Goal: Information Seeking & Learning: Check status

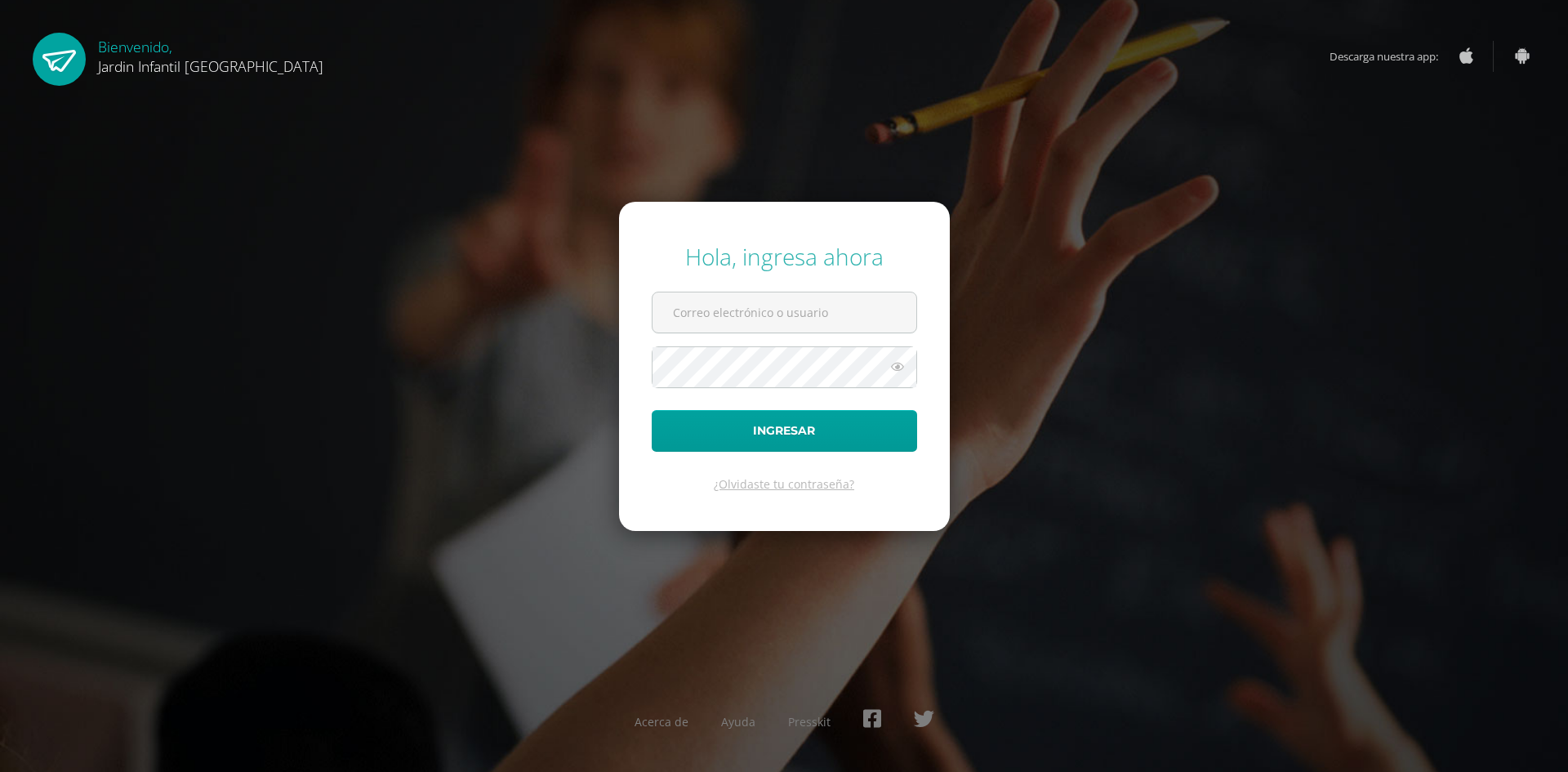
type input "[EMAIL_ADDRESS][DOMAIN_NAME]"
click at [741, 336] on form "Hola, ingresa ahora [EMAIL_ADDRESS][DOMAIN_NAME] Ingresar ¿Olvidaste tu contras…" at bounding box center [784, 366] width 331 height 329
click at [770, 434] on button "Ingresar" at bounding box center [784, 430] width 266 height 41
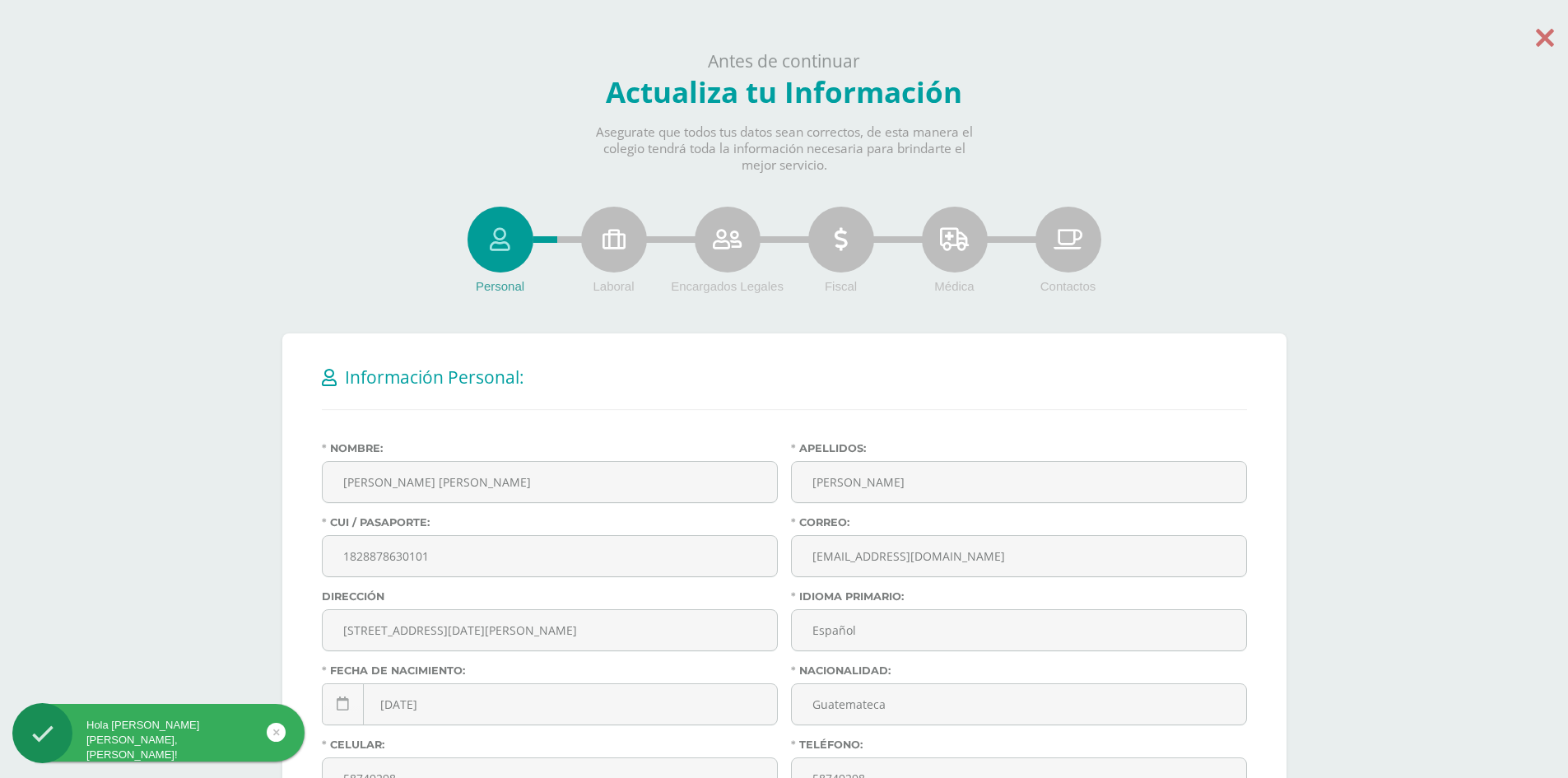
click at [1539, 42] on icon at bounding box center [1544, 37] width 18 height 28
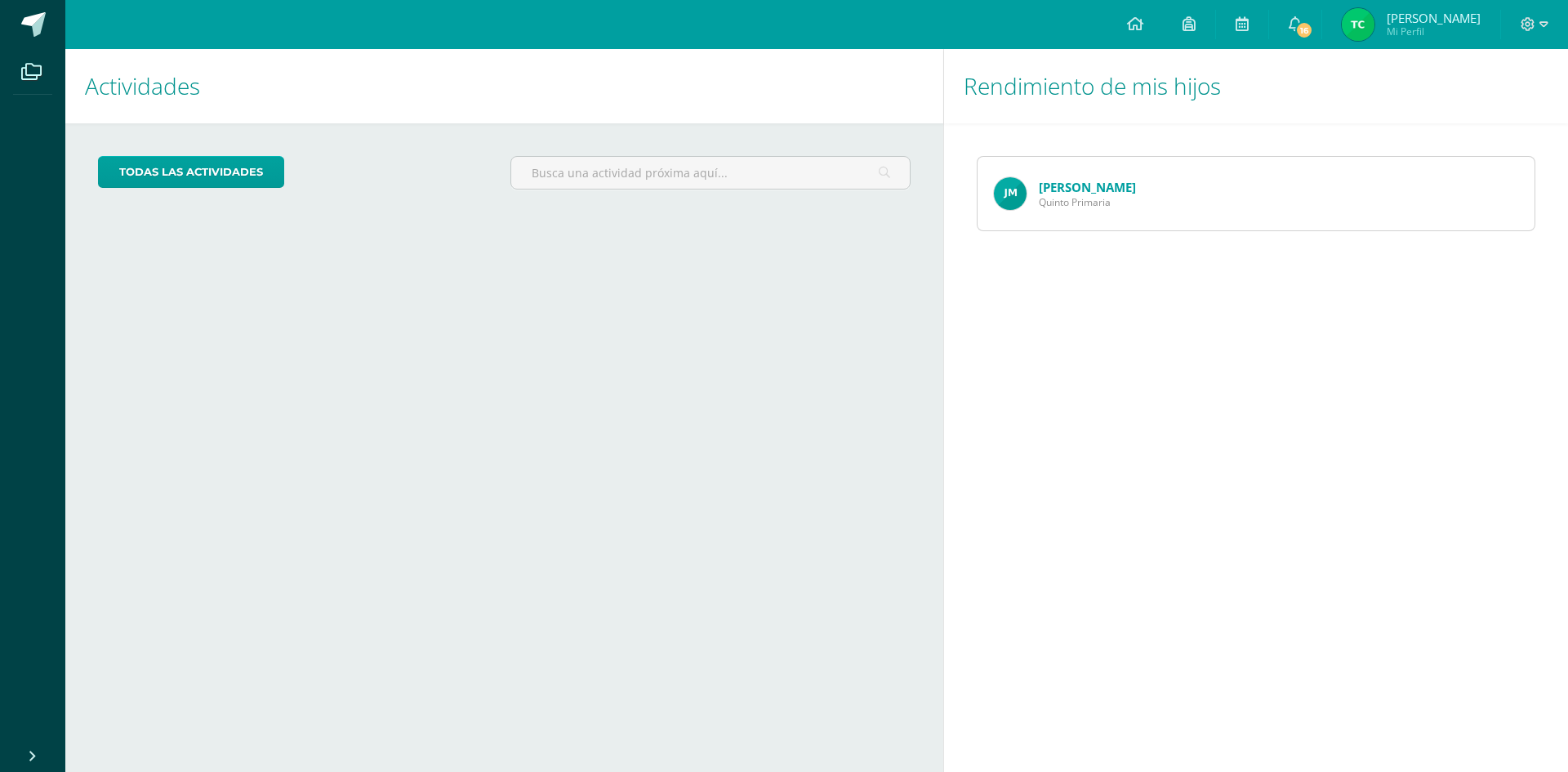
click at [1417, 9] on span "Tatiana Anabel" at bounding box center [1434, 17] width 94 height 16
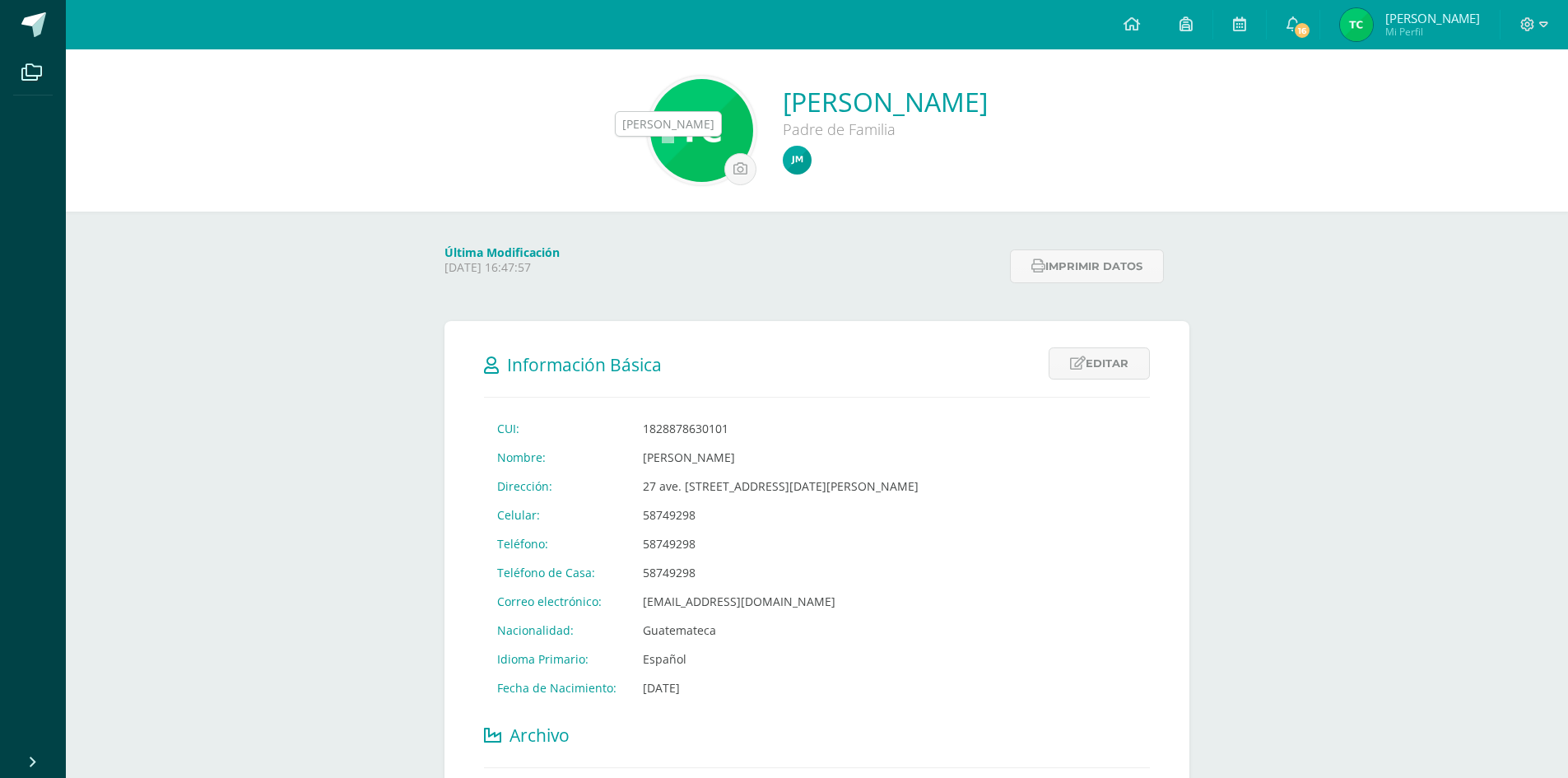
click at [783, 158] on img at bounding box center [797, 160] width 28 height 28
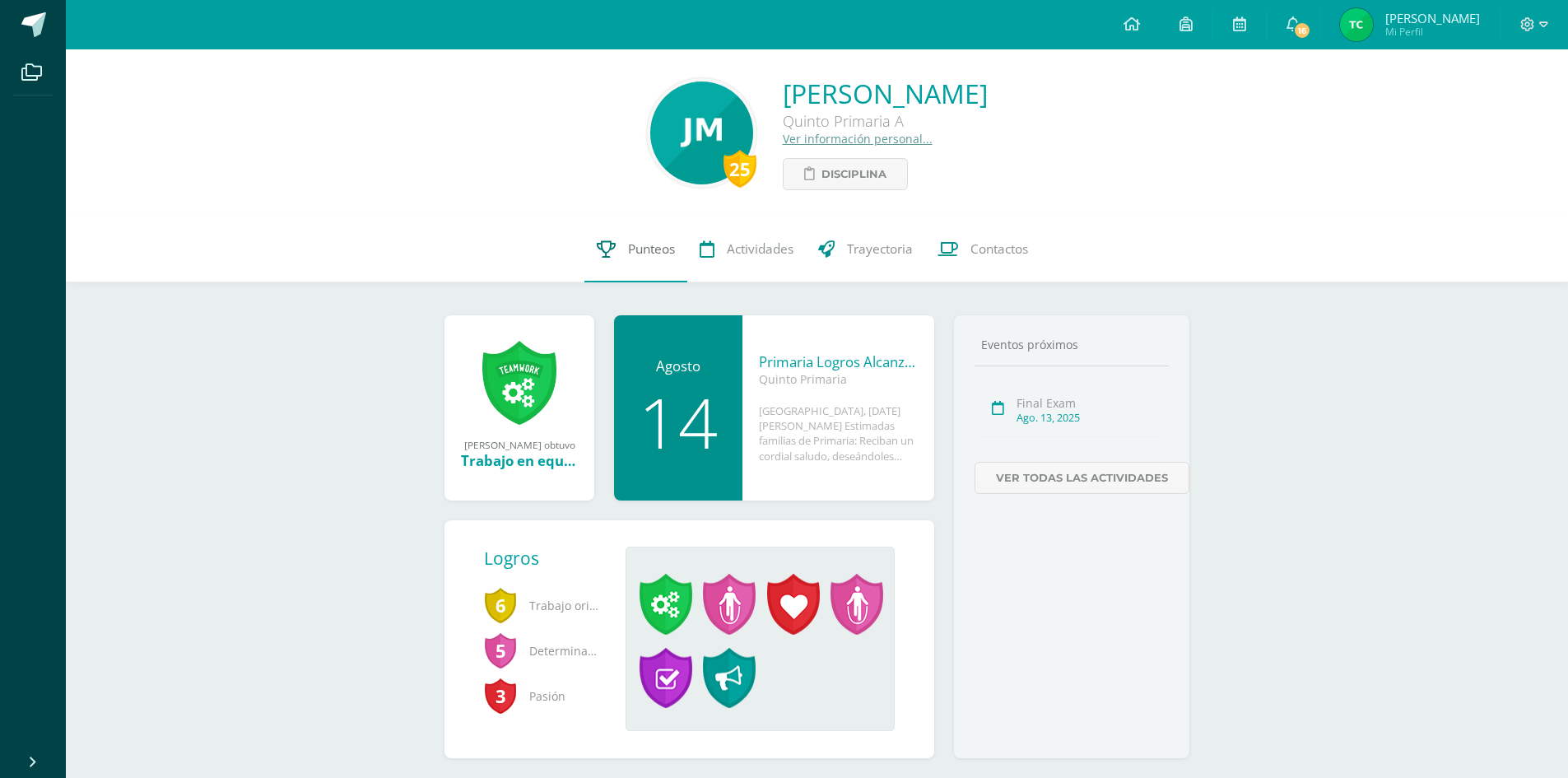
click at [636, 239] on link "Punteos" at bounding box center [635, 250] width 103 height 66
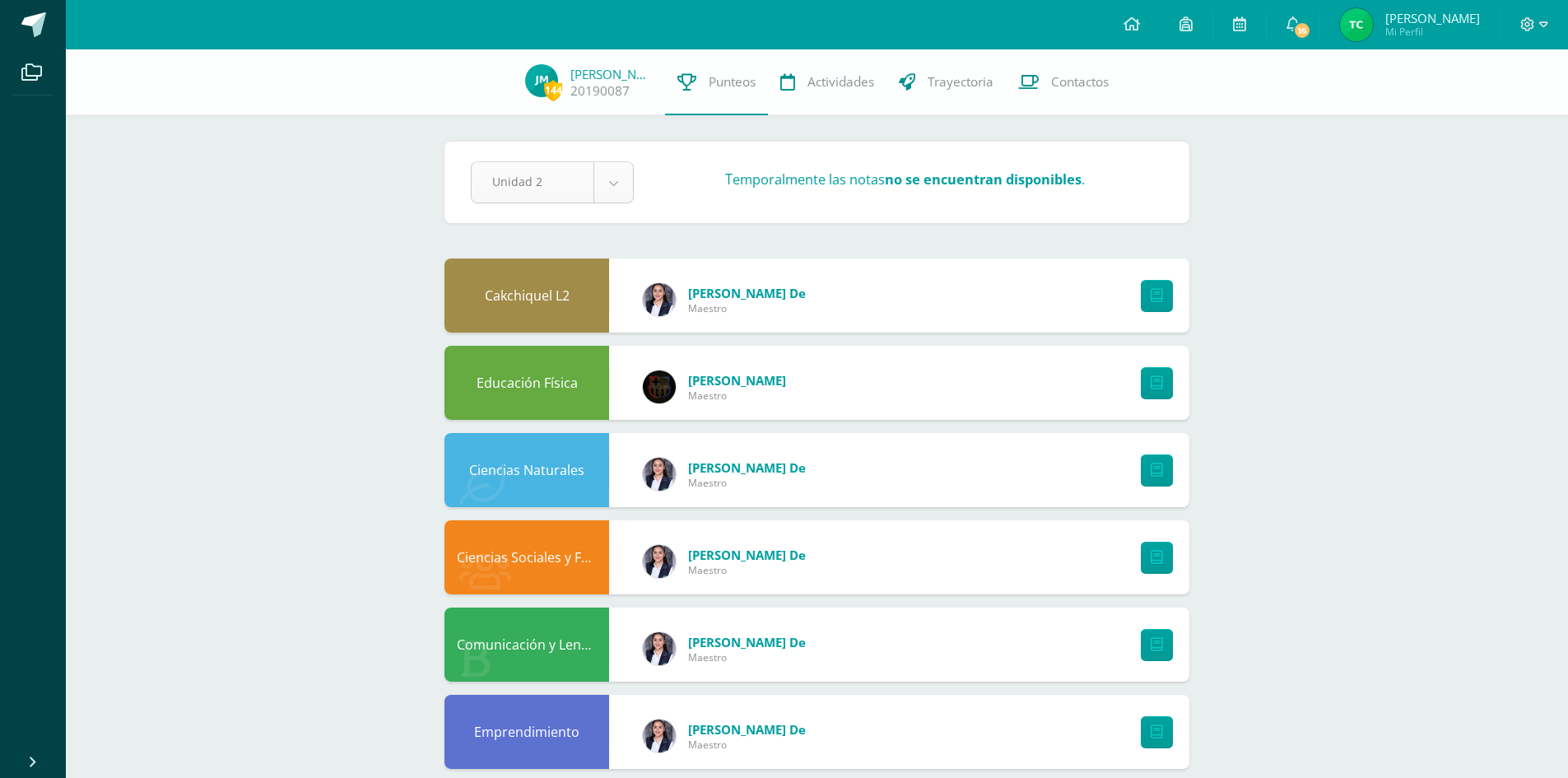
click at [606, 179] on body "Archivos Cerrar panel Configuración Cerrar sesión [PERSON_NAME] Mi Perfil 16 16…" at bounding box center [784, 663] width 1568 height 1325
